Goal: Find contact information: Find contact information

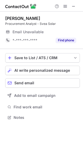
scroll to position [114, 83]
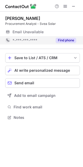
click at [68, 40] on button "Find phone" at bounding box center [66, 40] width 21 height 5
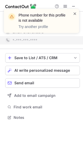
click at [76, 14] on span at bounding box center [75, 13] width 4 height 5
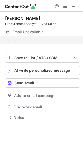
click at [76, 4] on div "Phone number for this profile is not available Try another profile" at bounding box center [42, 23] width 84 height 39
click at [76, 5] on div "Phone number for this profile is not available Try another profile" at bounding box center [42, 9] width 84 height 10
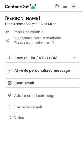
click at [73, 6] on span at bounding box center [74, 6] width 4 height 4
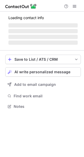
scroll to position [102, 84]
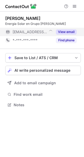
click at [71, 33] on button "View email" at bounding box center [66, 31] width 21 height 5
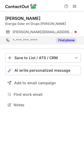
click at [69, 41] on button "Find phone" at bounding box center [66, 40] width 21 height 5
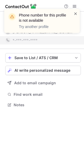
click at [76, 13] on span at bounding box center [75, 13] width 4 height 5
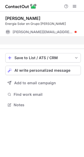
scroll to position [93, 84]
